Goal: Ask a question

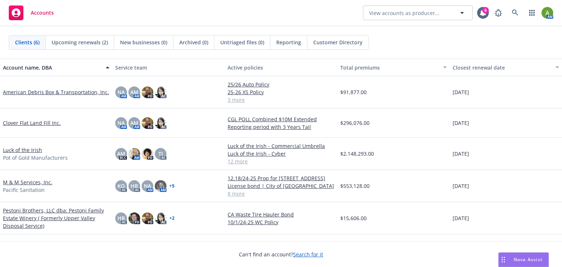
click at [518, 261] on span "Nova Assist" at bounding box center [528, 259] width 29 height 6
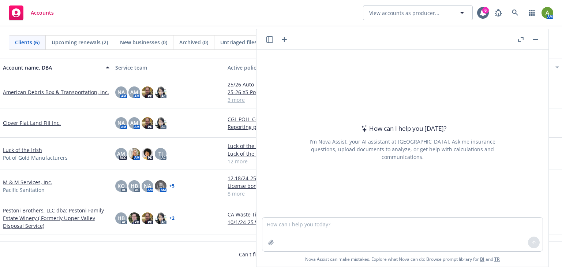
click at [498, 252] on button "Nova Assist" at bounding box center [523, 259] width 50 height 15
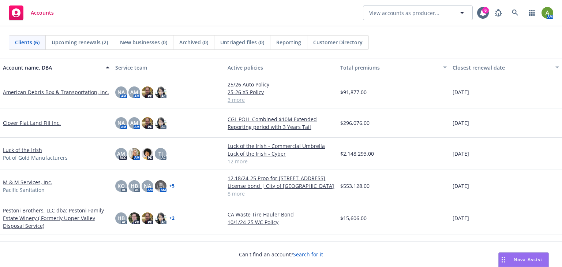
click at [516, 260] on span "Nova Assist" at bounding box center [528, 259] width 29 height 6
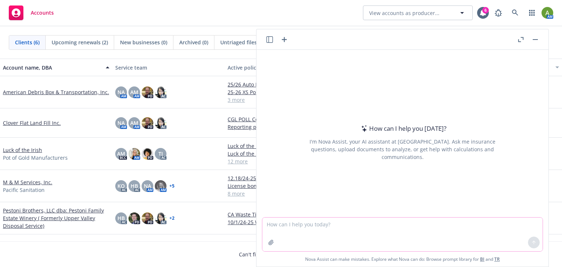
click at [288, 229] on textarea at bounding box center [402, 234] width 280 height 34
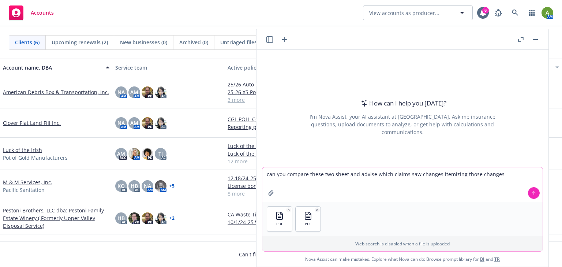
drag, startPoint x: 345, startPoint y: 174, endPoint x: 340, endPoint y: 174, distance: 5.5
click at [340, 174] on textarea "can you compare these two sheet and advise which claims saw changes itemizing t…" at bounding box center [402, 184] width 280 height 34
click at [345, 174] on textarea "can you compare these two sheet and advise which claims saw changes itemizing t…" at bounding box center [402, 184] width 280 height 34
click at [391, 175] on textarea "can you compare these two sheets and advise which claims saw changes itemizing …" at bounding box center [402, 184] width 280 height 34
click at [358, 182] on textarea "can you compare these two sheets and advise which claims for the policy period …" at bounding box center [402, 184] width 280 height 34
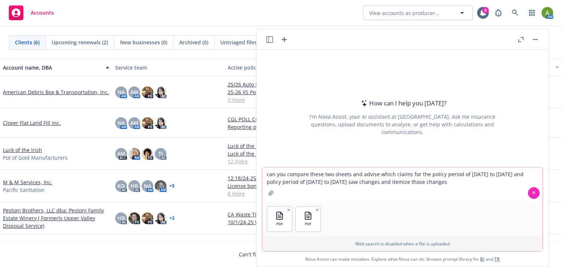
type textarea "can you compare these two sheets and advise which claims for the policy period …"
click at [529, 192] on button at bounding box center [534, 193] width 12 height 12
